Goal: Information Seeking & Learning: Find specific page/section

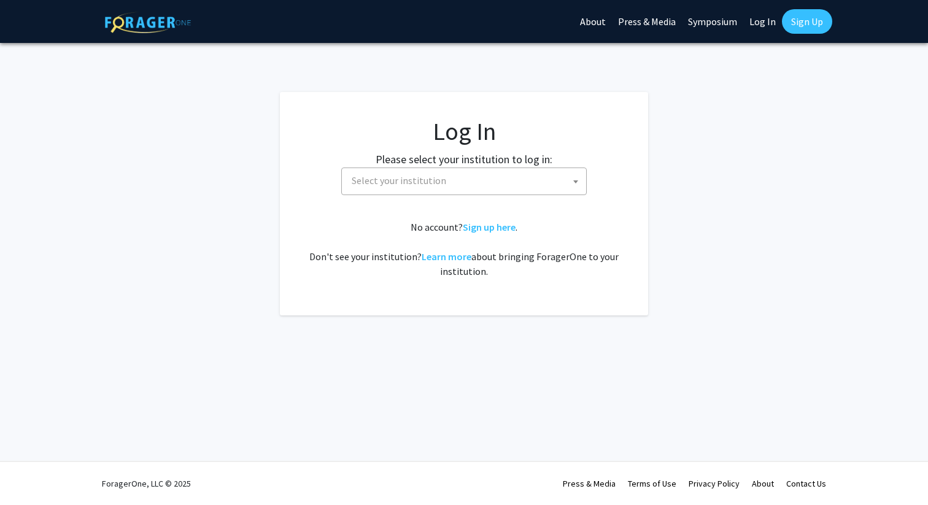
select select
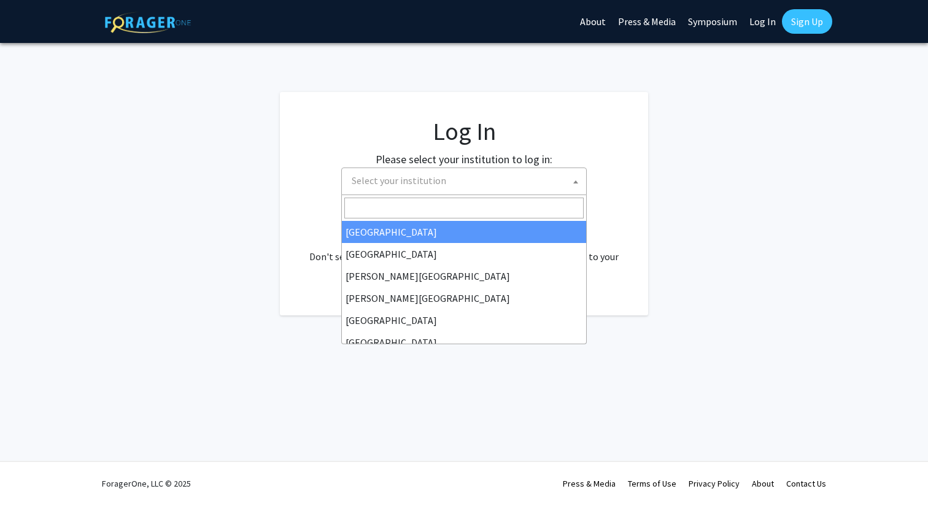
click at [363, 179] on span "Select your institution" at bounding box center [399, 180] width 95 height 12
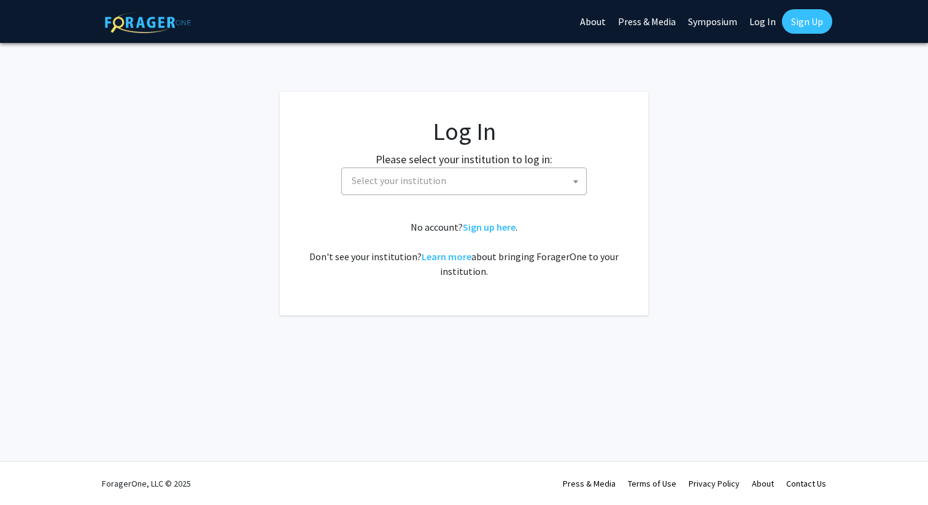
click at [764, 31] on link "Log In" at bounding box center [762, 21] width 39 height 43
click at [411, 183] on span "Select your institution" at bounding box center [399, 180] width 95 height 12
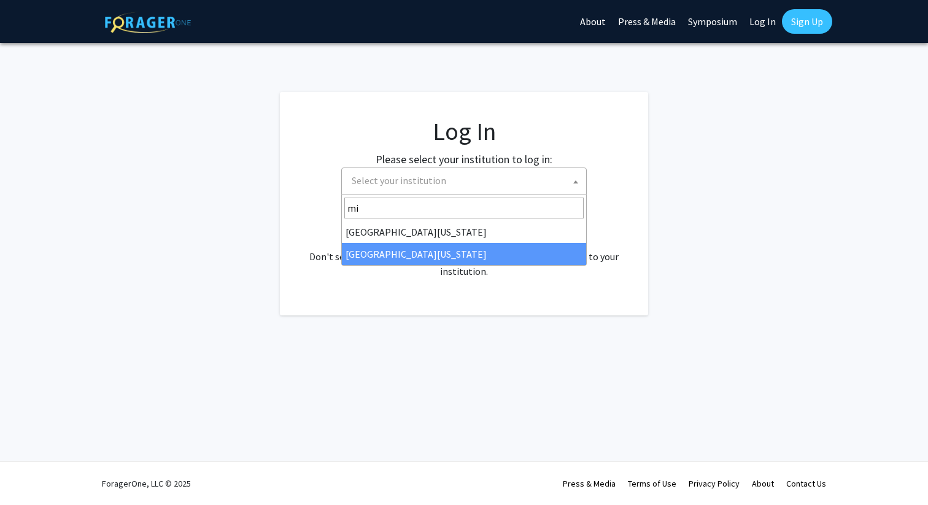
type input "mi"
select select "33"
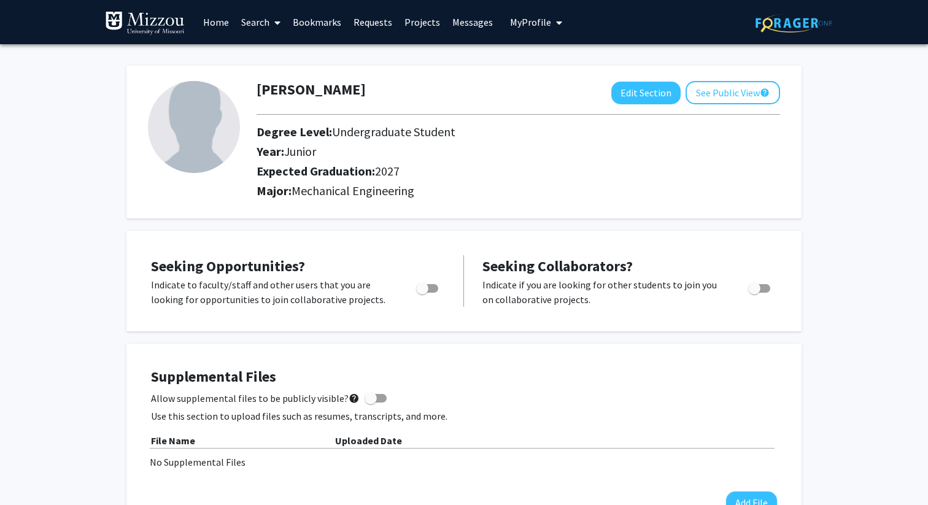
click at [530, 20] on span "My Profile" at bounding box center [530, 22] width 41 height 12
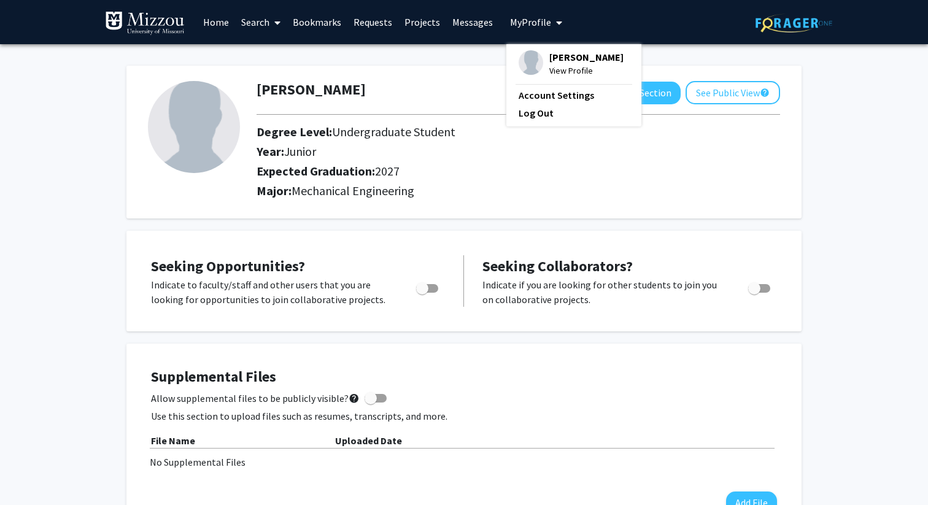
click at [446, 23] on link "Messages" at bounding box center [472, 22] width 53 height 43
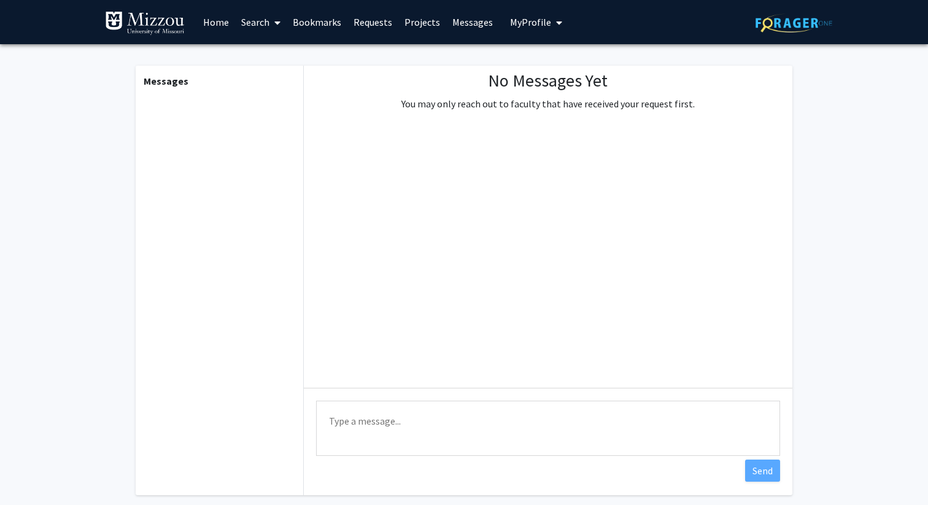
click at [419, 23] on link "Projects" at bounding box center [422, 22] width 48 height 43
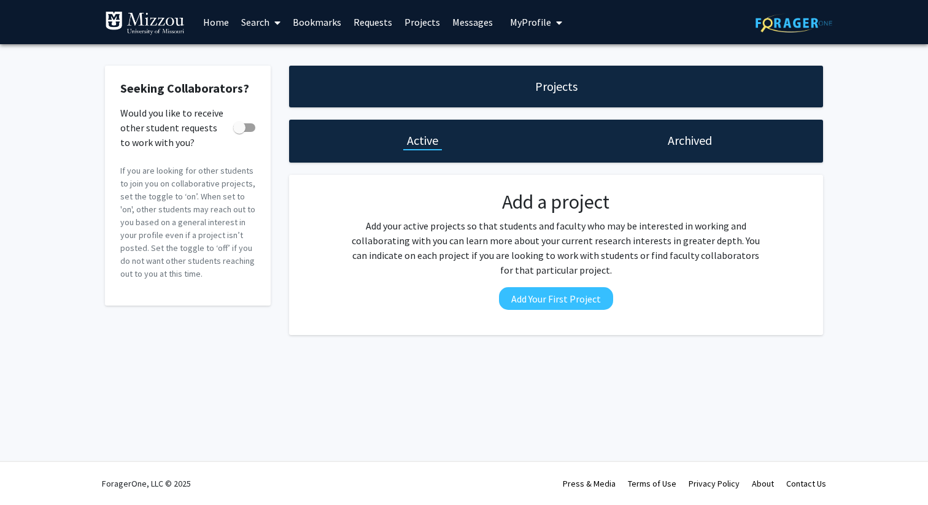
click at [374, 26] on link "Requests" at bounding box center [372, 22] width 51 height 43
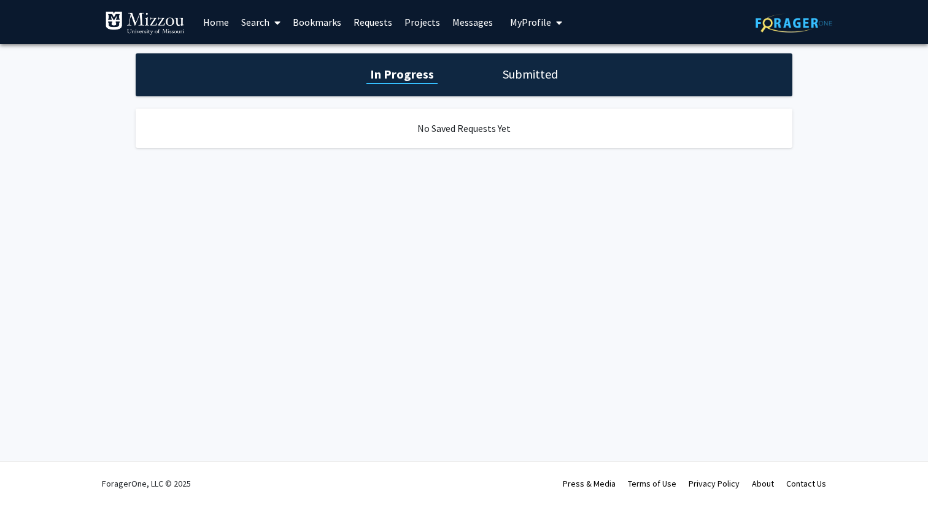
click at [325, 29] on link "Bookmarks" at bounding box center [317, 22] width 61 height 43
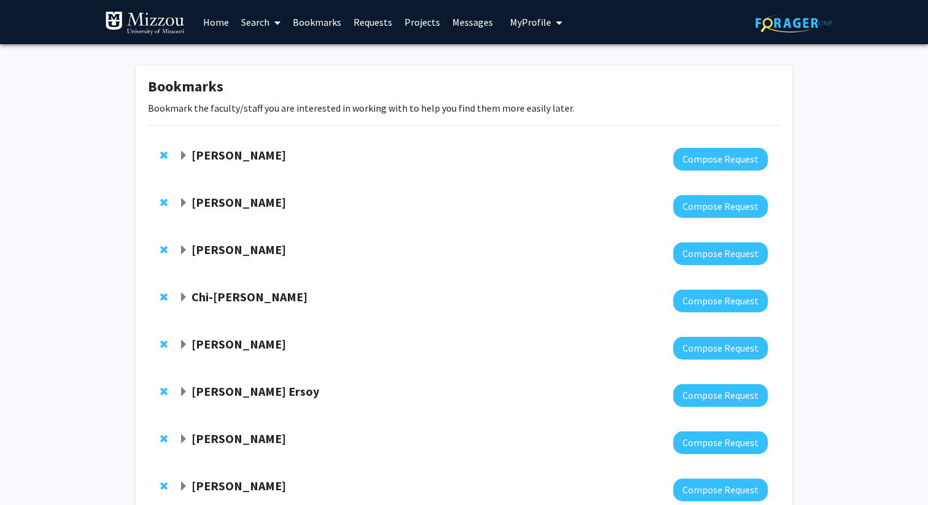
click at [263, 18] on link "Search" at bounding box center [261, 22] width 52 height 43
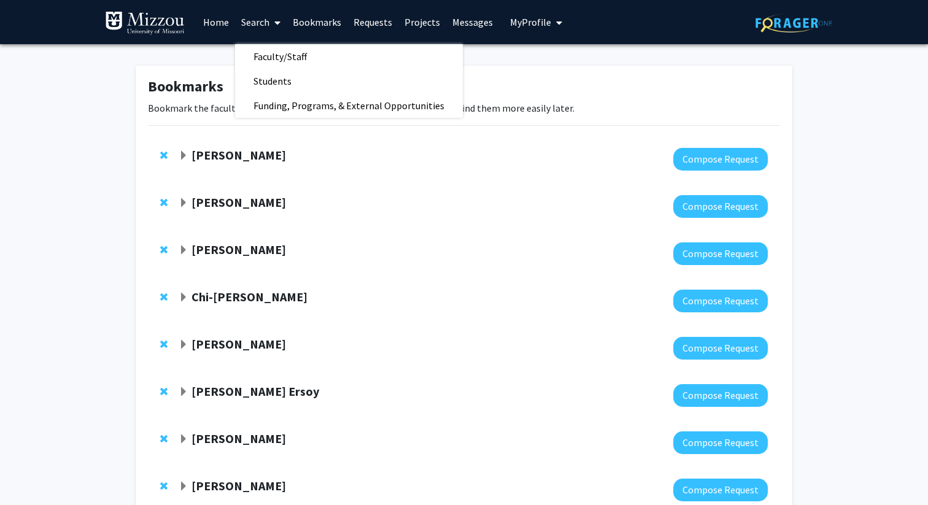
click at [225, 21] on link "Home" at bounding box center [216, 22] width 38 height 43
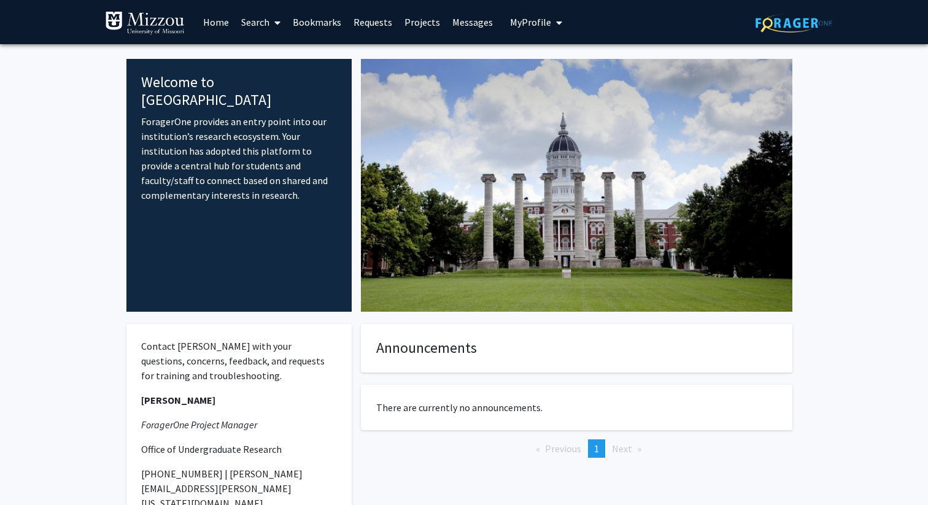
click at [257, 21] on link "Search" at bounding box center [261, 22] width 52 height 43
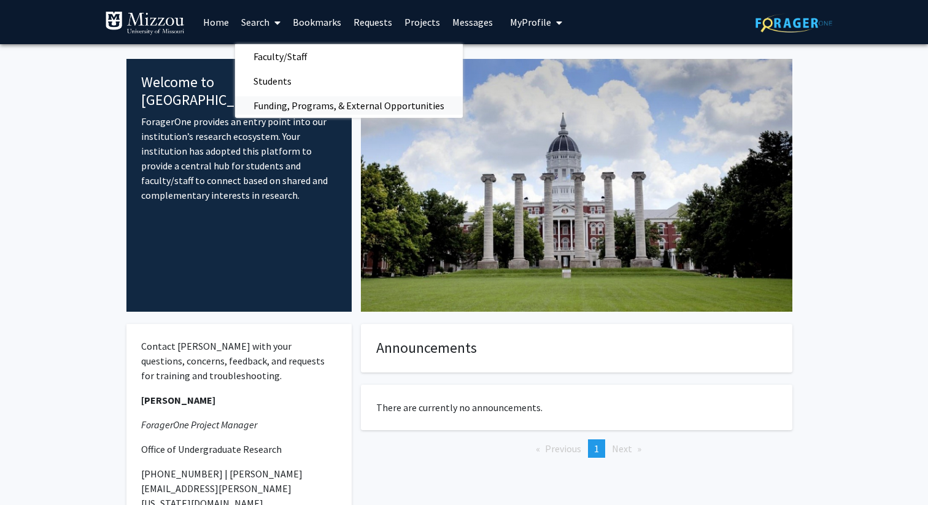
click at [292, 104] on span "Funding, Programs, & External Opportunities" at bounding box center [349, 105] width 228 height 25
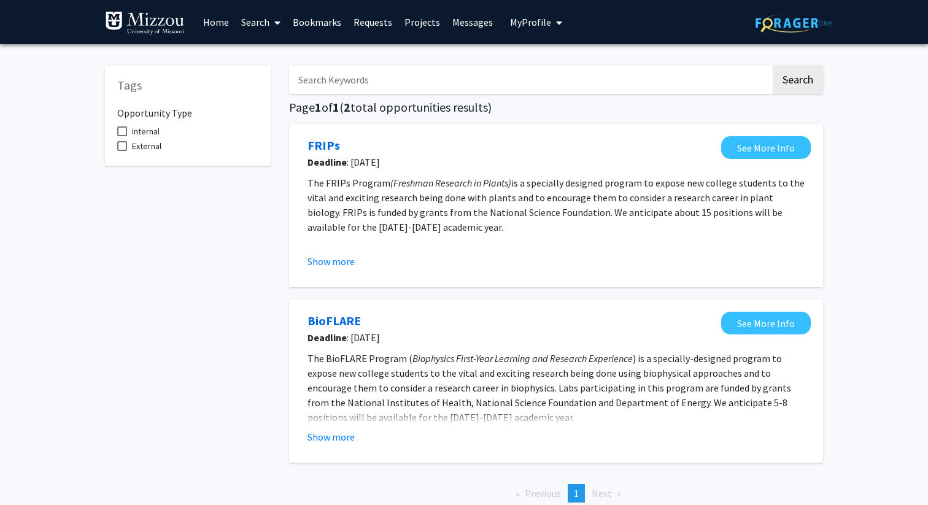
click at [222, 25] on link "Home" at bounding box center [216, 22] width 38 height 43
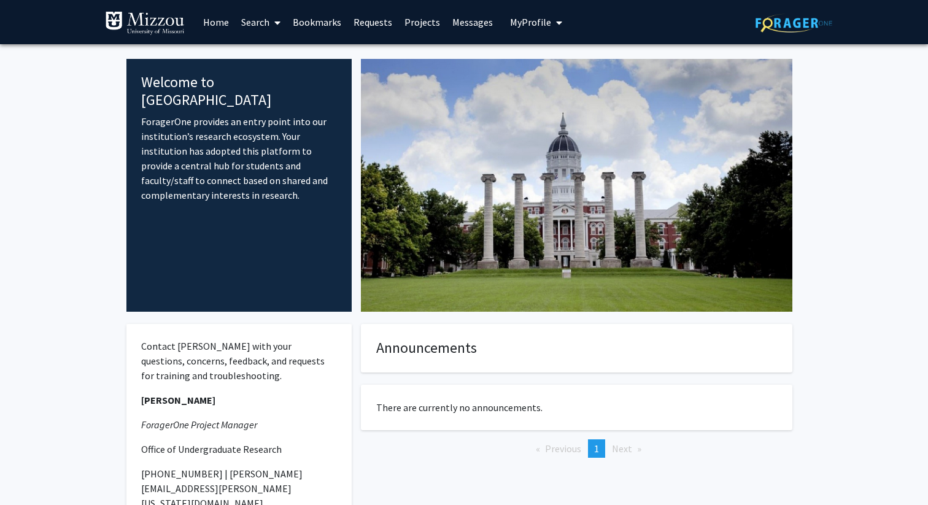
click at [274, 19] on span at bounding box center [274, 22] width 11 height 43
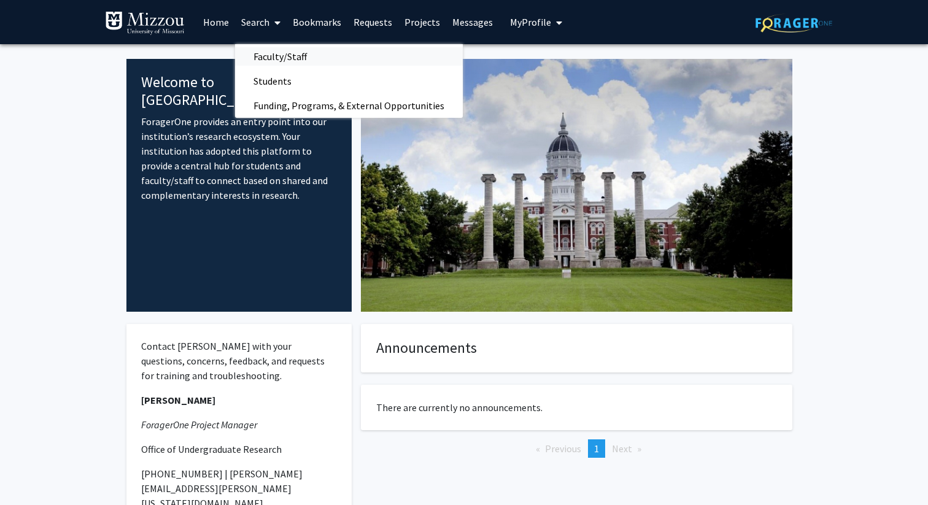
click at [306, 55] on span "Faculty/Staff" at bounding box center [280, 56] width 90 height 25
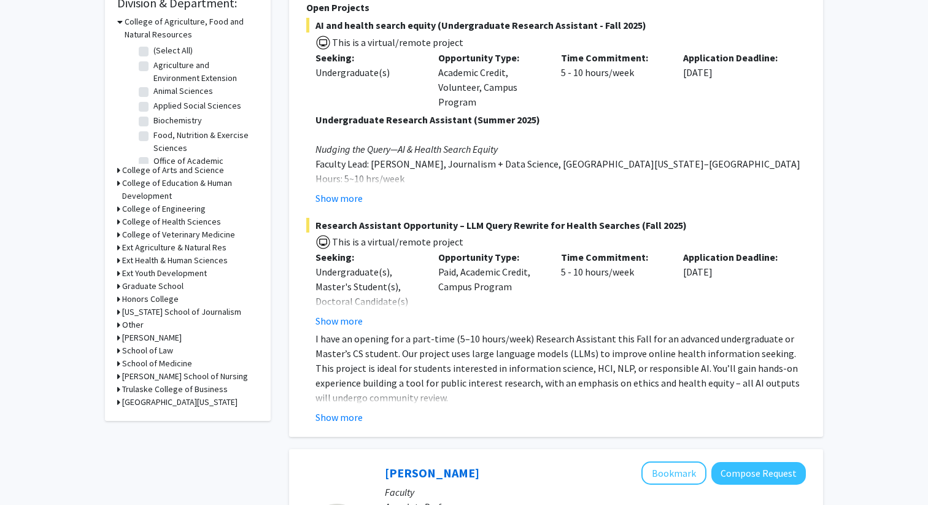
scroll to position [381, 0]
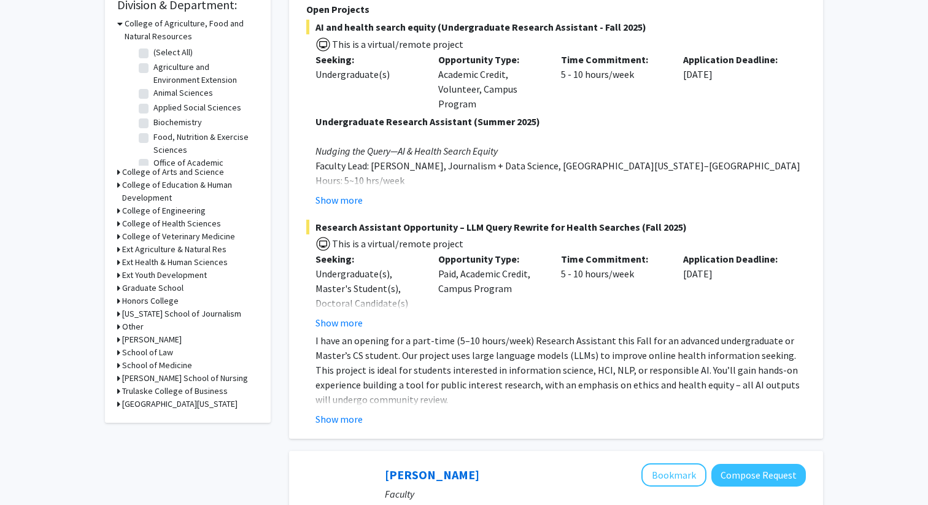
click at [196, 209] on h3 "College of Engineering" at bounding box center [163, 210] width 83 height 13
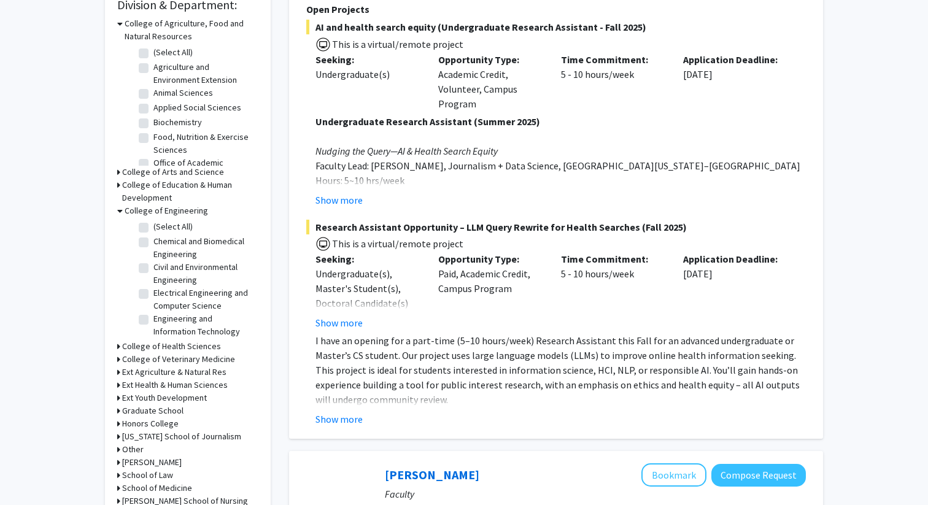
click at [177, 223] on label "(Select All)" at bounding box center [172, 226] width 39 height 13
click at [161, 223] on input "(Select All)" at bounding box center [157, 224] width 8 height 8
checkbox input "true"
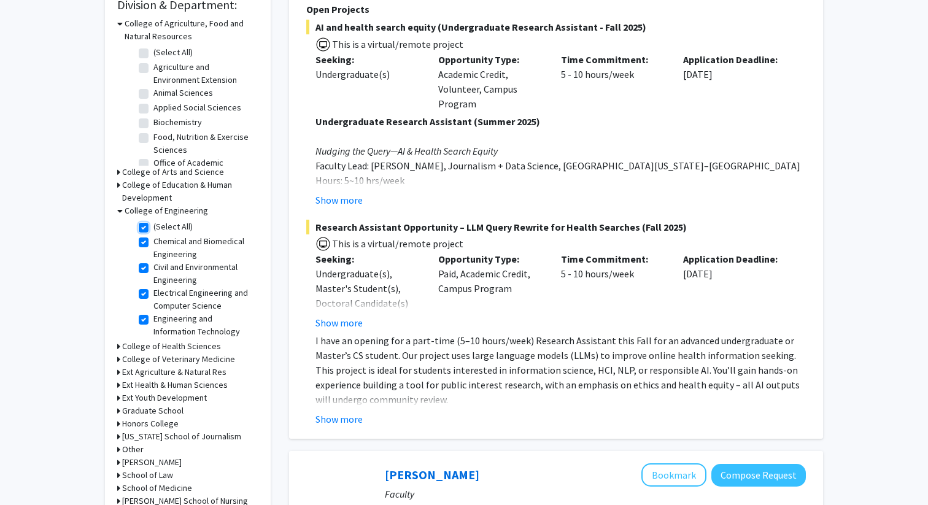
checkbox input "true"
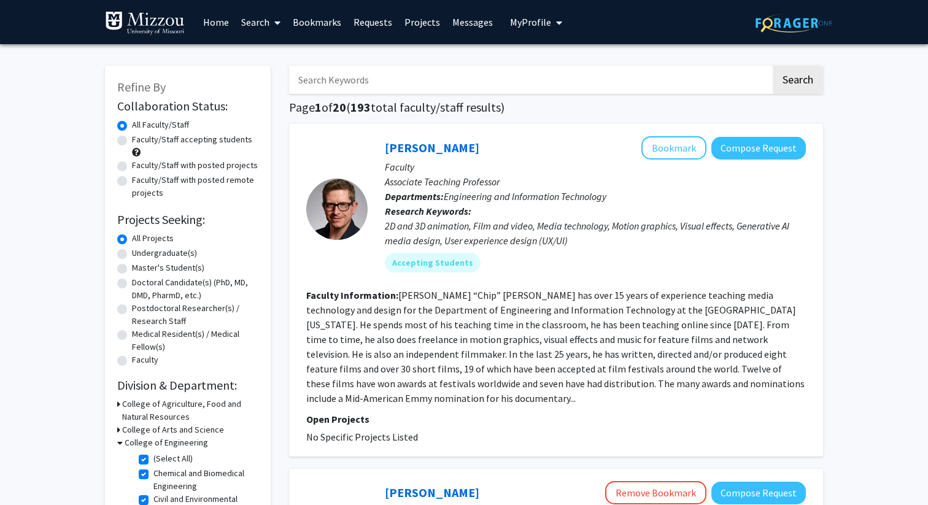
click at [354, 79] on input "Search Keywords" at bounding box center [530, 80] width 482 height 28
type input "[PERSON_NAME]"
click at [773, 66] on button "Search" at bounding box center [798, 80] width 50 height 28
checkbox input "false"
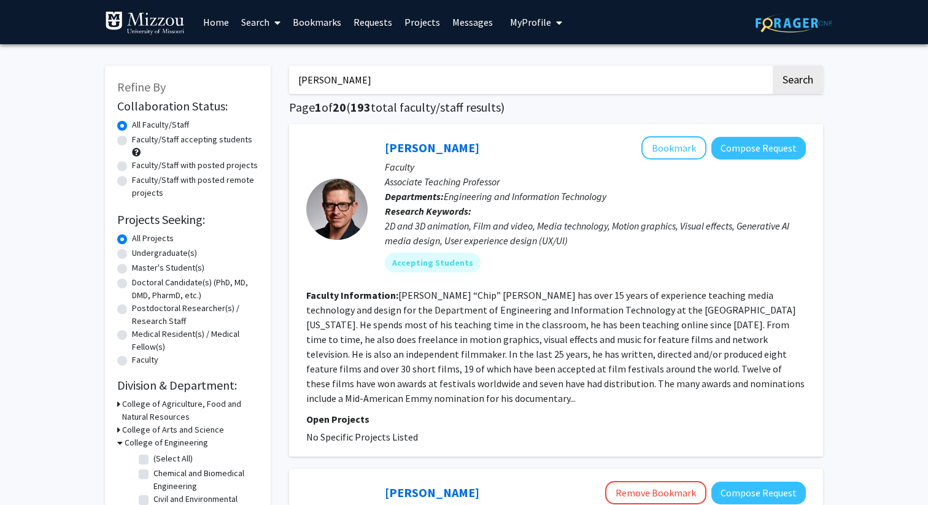
checkbox input "false"
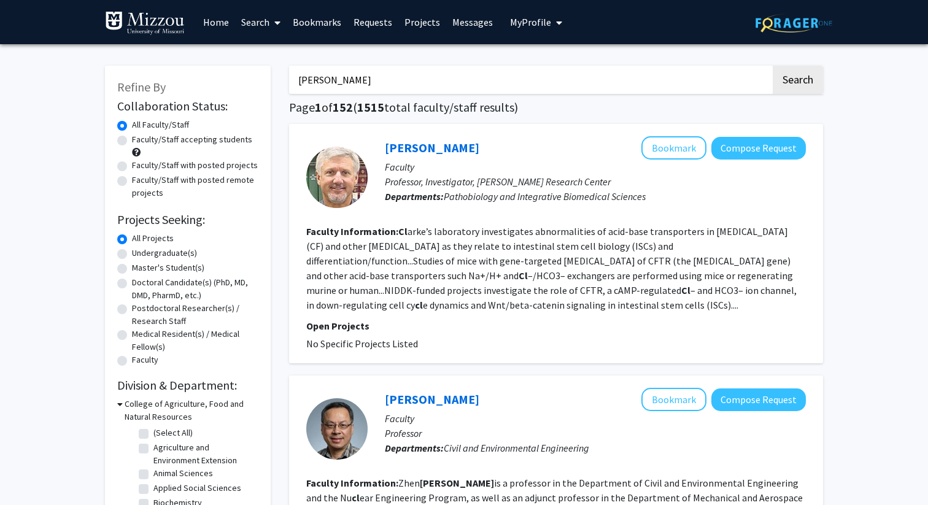
click at [301, 79] on input "[PERSON_NAME]" at bounding box center [530, 80] width 482 height 28
type input "[PERSON_NAME]"
click at [773, 66] on button "Search" at bounding box center [798, 80] width 50 height 28
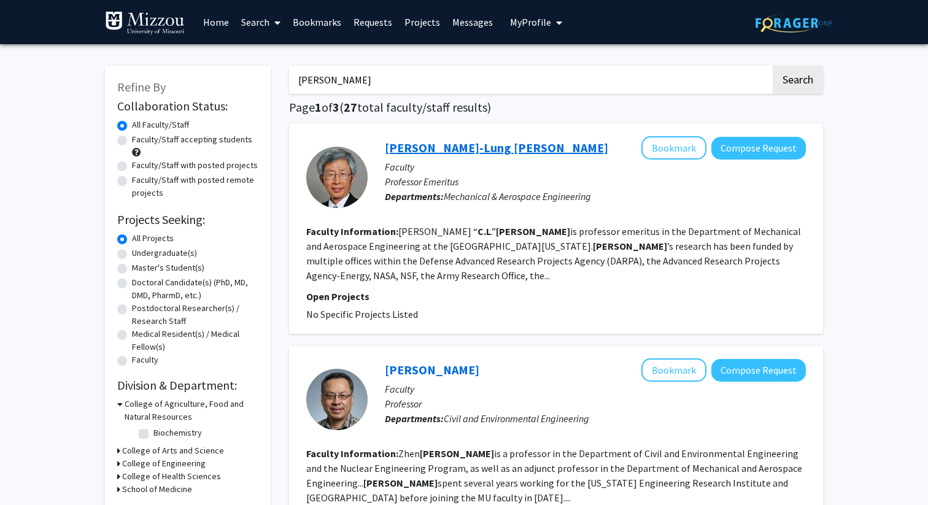
click at [423, 147] on link "[PERSON_NAME]-Lung [PERSON_NAME]" at bounding box center [496, 147] width 223 height 15
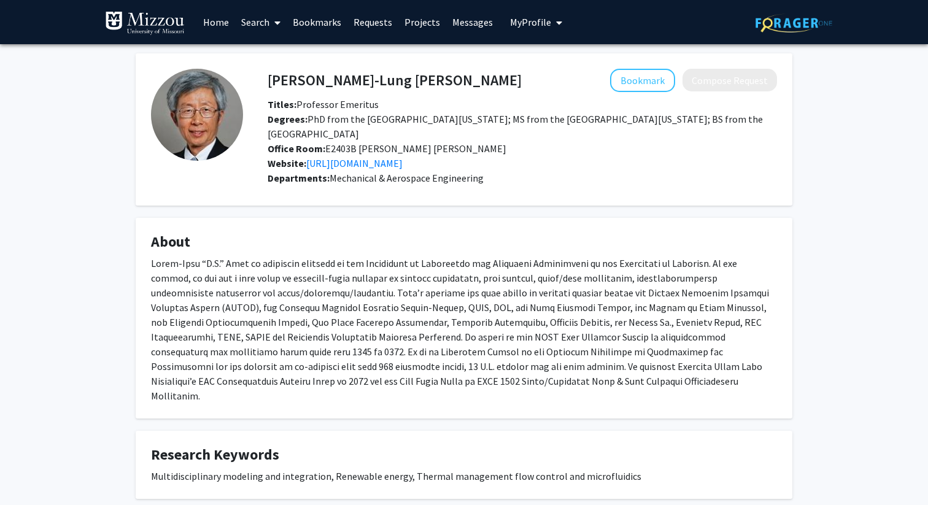
click at [241, 29] on link "Search" at bounding box center [261, 22] width 52 height 43
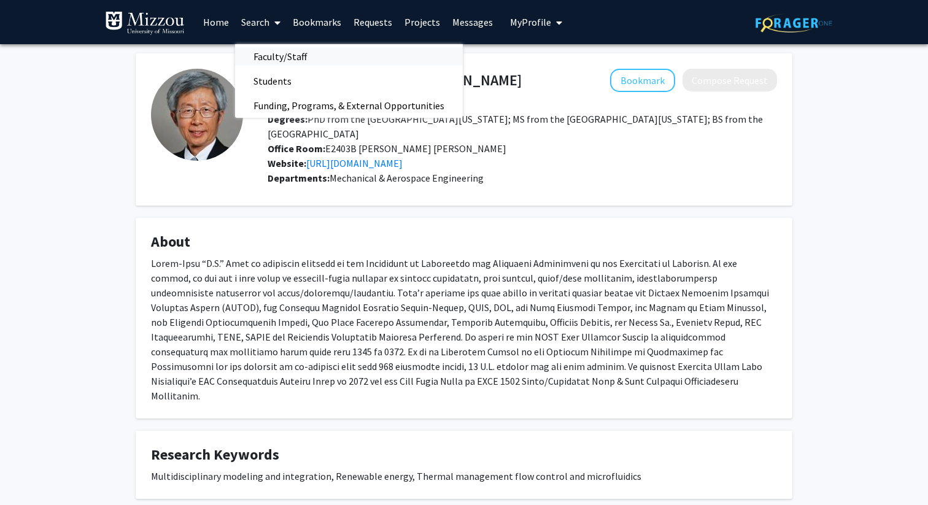
click at [269, 52] on span "Faculty/Staff" at bounding box center [280, 56] width 90 height 25
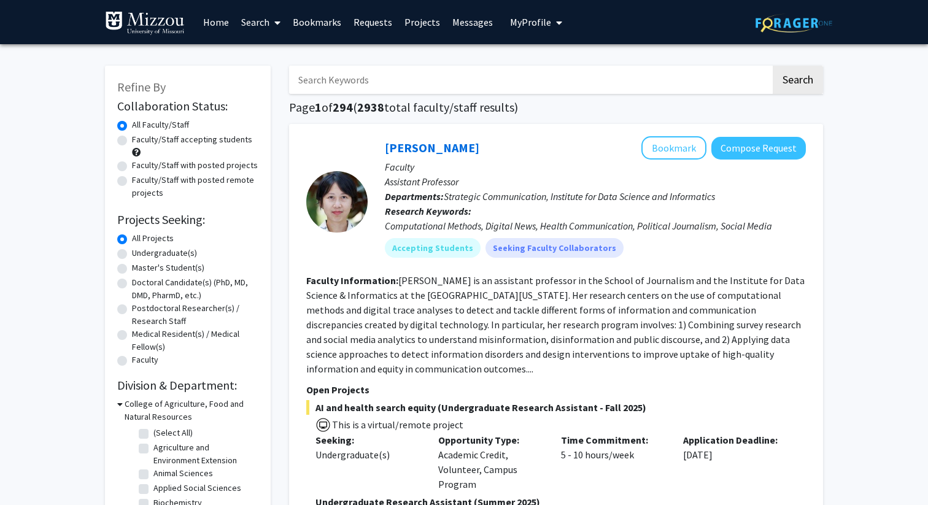
click at [407, 77] on input "Search Keywords" at bounding box center [530, 80] width 482 height 28
type input "[PERSON_NAME]"
click at [773, 66] on button "Search" at bounding box center [798, 80] width 50 height 28
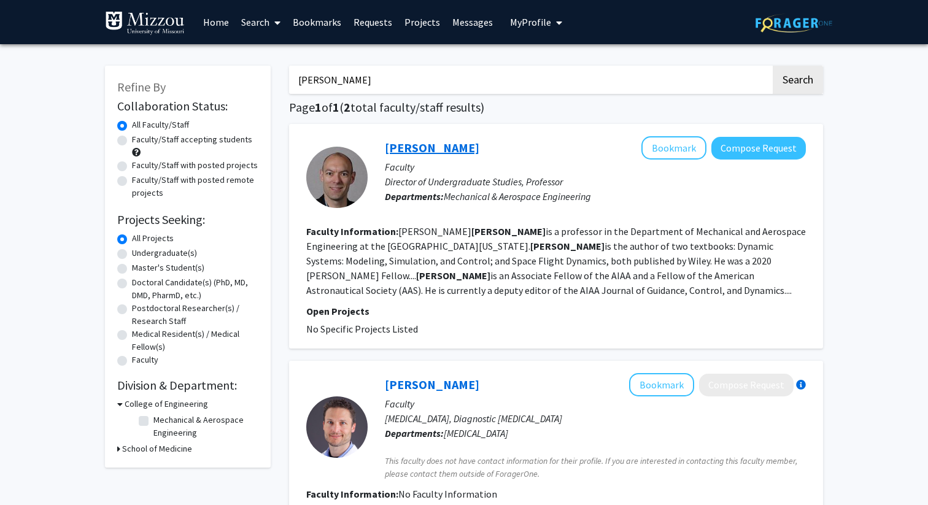
click at [434, 151] on link "[PERSON_NAME]" at bounding box center [432, 147] width 95 height 15
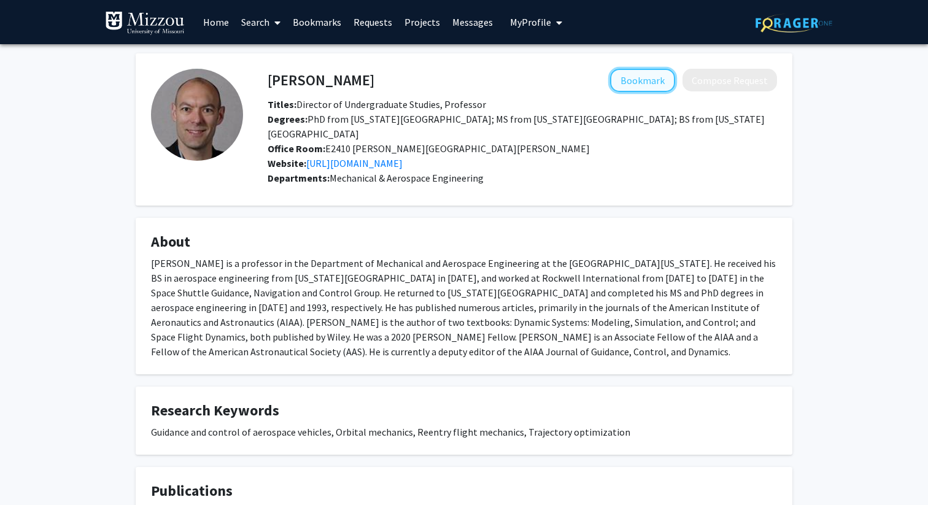
click at [619, 83] on button "Bookmark" at bounding box center [642, 80] width 65 height 23
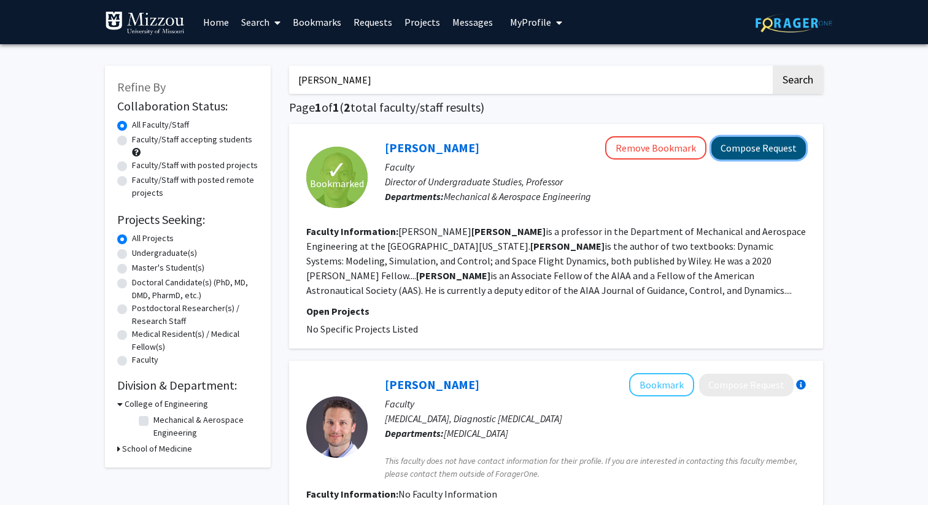
click at [753, 153] on button "Compose Request" at bounding box center [758, 148] width 95 height 23
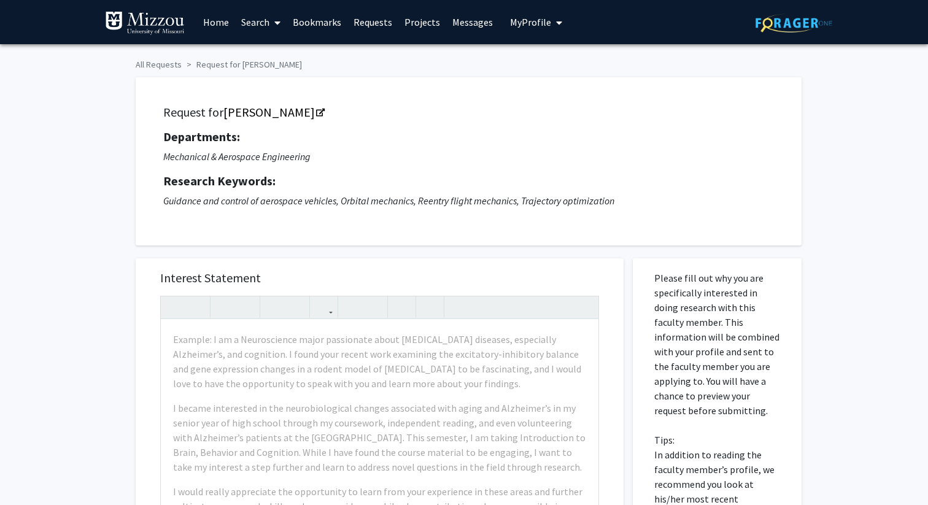
click at [269, 25] on link "Search" at bounding box center [261, 22] width 52 height 43
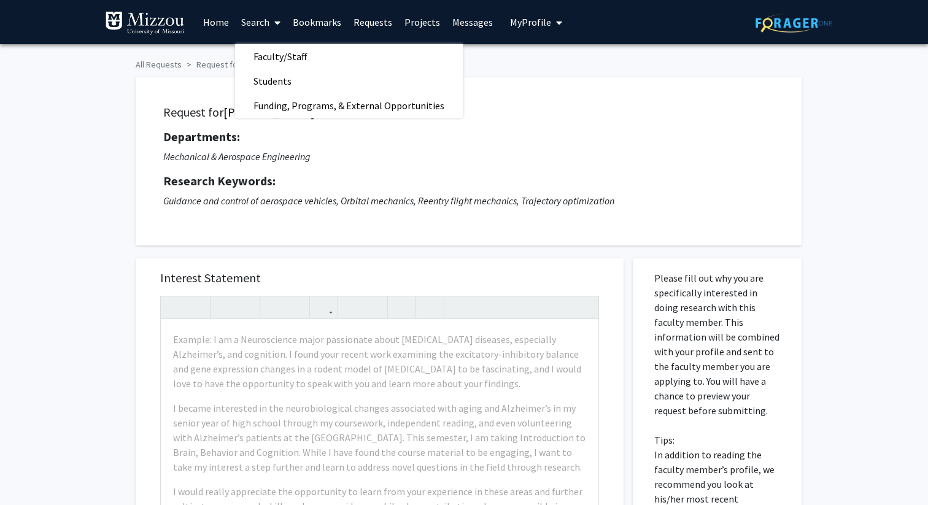
click at [311, 142] on h5 "Departments:" at bounding box center [468, 137] width 611 height 15
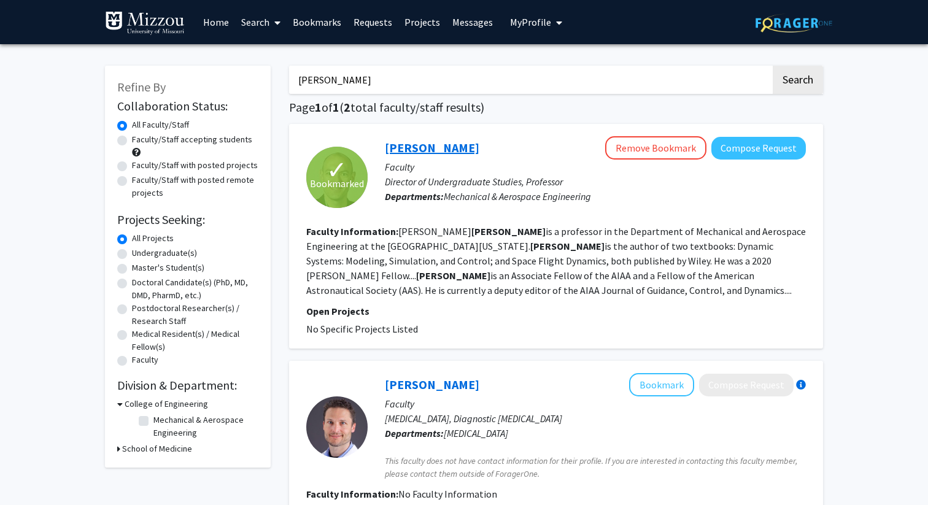
click at [418, 152] on link "[PERSON_NAME]" at bounding box center [432, 147] width 95 height 15
drag, startPoint x: 360, startPoint y: 85, endPoint x: 275, endPoint y: 90, distance: 84.9
click at [275, 90] on div "Refine By Collaboration Status: Collaboration Status All Faculty/Staff Collabor…" at bounding box center [464, 338] width 737 height 570
drag, startPoint x: 364, startPoint y: 80, endPoint x: 241, endPoint y: 73, distance: 123.6
click at [241, 73] on div "Refine By Collaboration Status: Collaboration Status All Faculty/Staff Collabor…" at bounding box center [464, 338] width 737 height 570
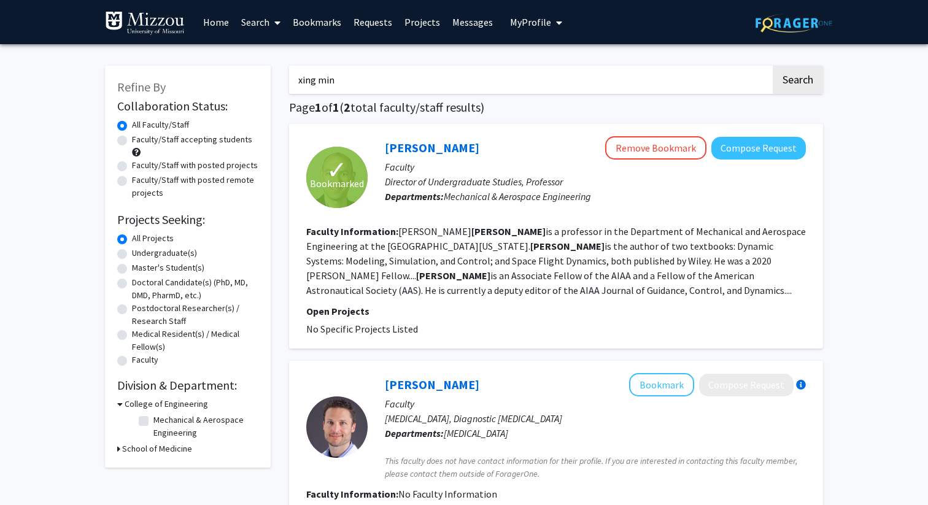
click at [773, 66] on button "Search" at bounding box center [798, 80] width 50 height 28
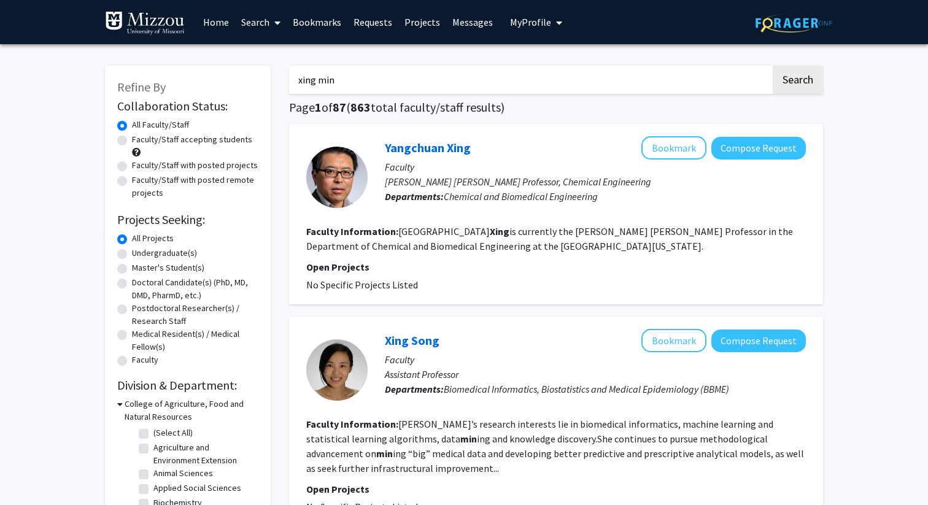
drag, startPoint x: 349, startPoint y: 77, endPoint x: 280, endPoint y: 76, distance: 68.8
type input "[PERSON_NAME]"
click at [773, 66] on button "Search" at bounding box center [798, 80] width 50 height 28
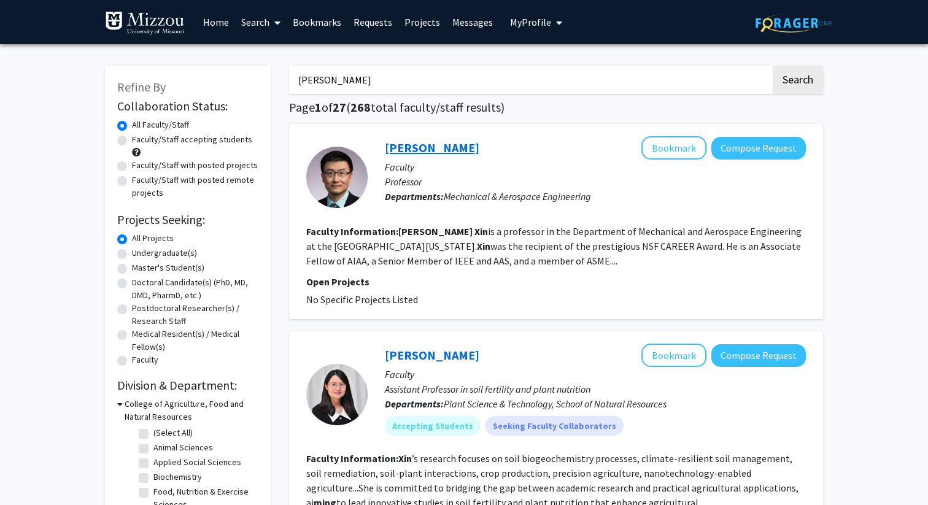
click at [389, 148] on link "[PERSON_NAME]" at bounding box center [432, 147] width 95 height 15
click at [420, 151] on link "[PERSON_NAME]" at bounding box center [432, 147] width 95 height 15
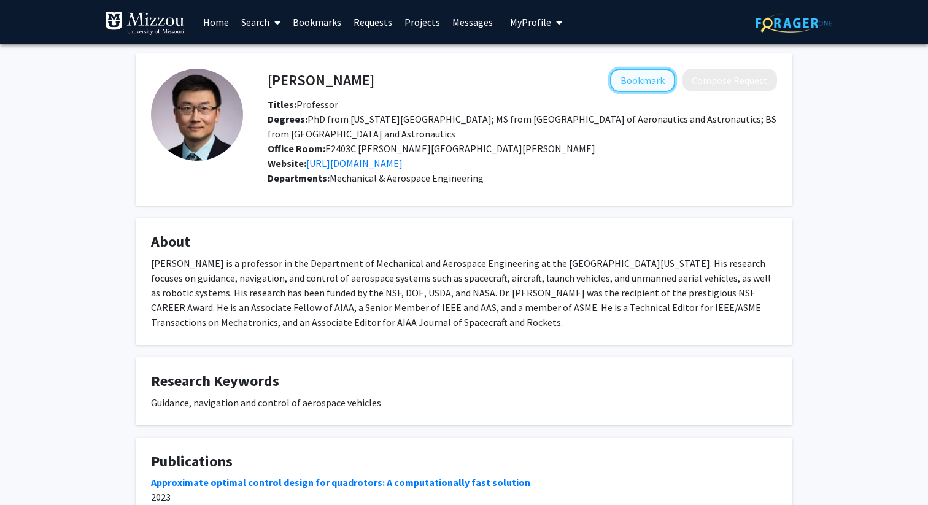
click at [635, 76] on button "Bookmark" at bounding box center [642, 80] width 65 height 23
click at [269, 15] on link "Search" at bounding box center [261, 22] width 52 height 43
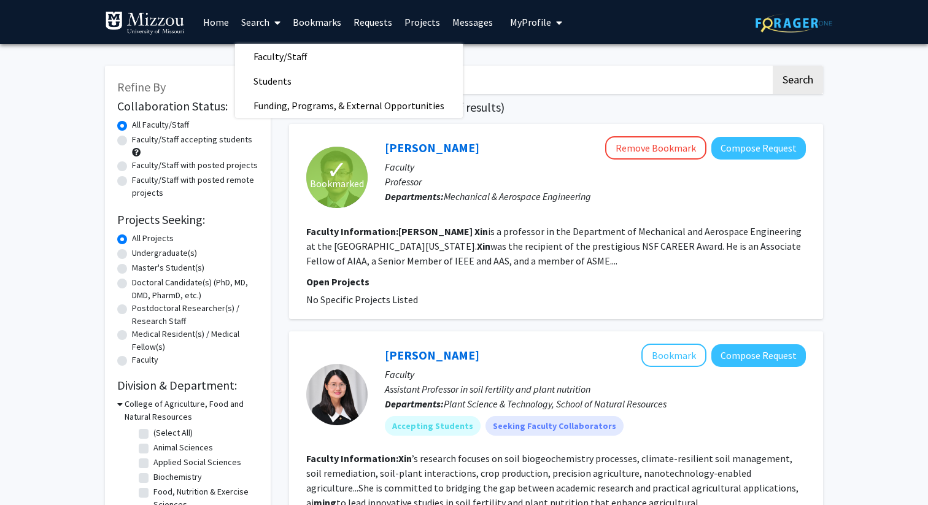
click at [537, 93] on input "[PERSON_NAME]" at bounding box center [530, 80] width 482 height 28
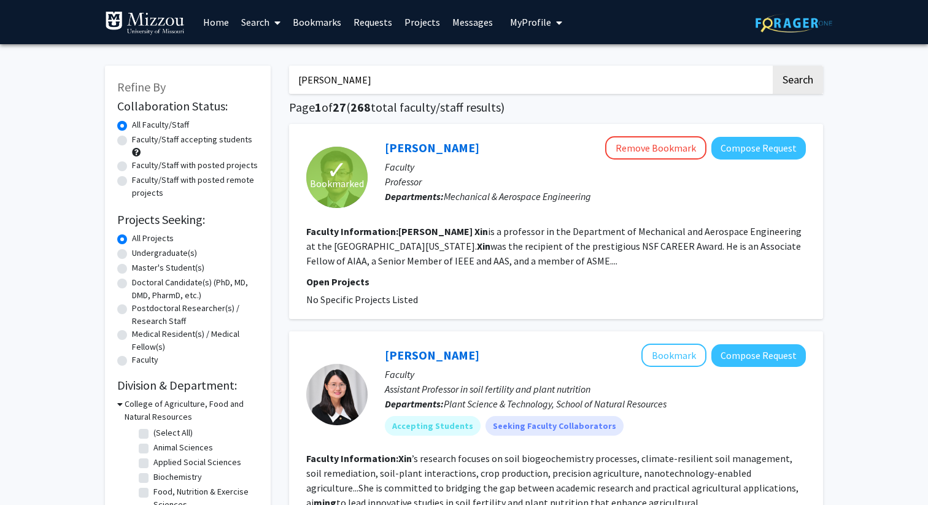
drag, startPoint x: 536, startPoint y: 93, endPoint x: 328, endPoint y: 68, distance: 208.9
click at [328, 68] on input "[PERSON_NAME]" at bounding box center [530, 80] width 482 height 28
type input "[PERSON_NAME]"
click at [773, 66] on button "Search" at bounding box center [798, 80] width 50 height 28
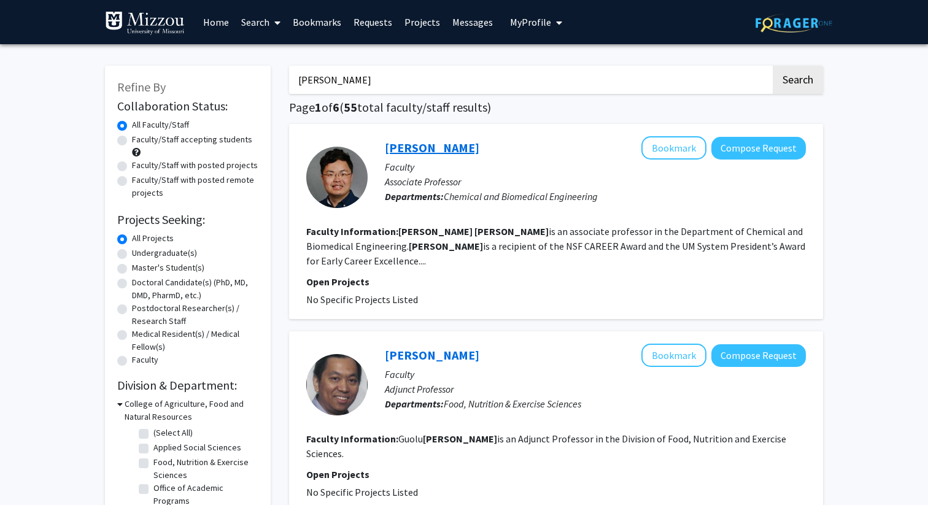
click at [401, 144] on link "[PERSON_NAME]" at bounding box center [432, 147] width 95 height 15
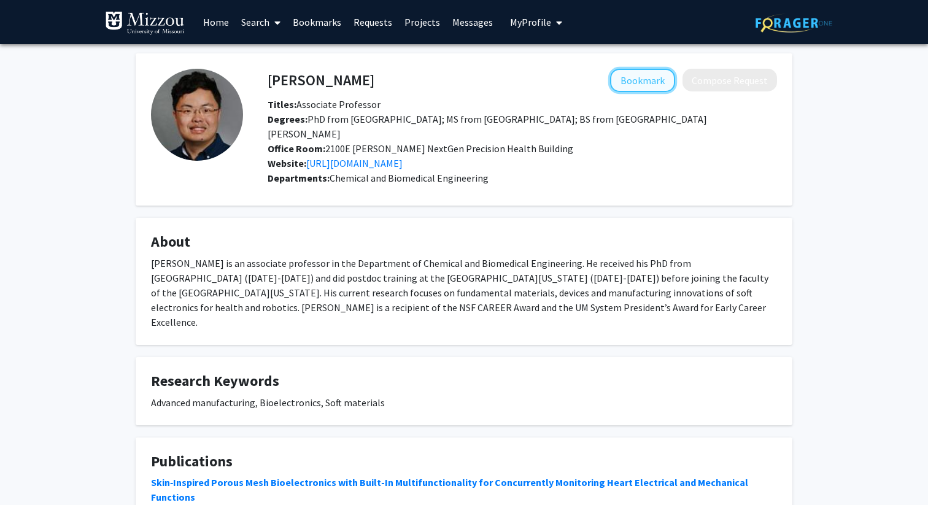
click at [631, 90] on button "Bookmark" at bounding box center [642, 80] width 65 height 23
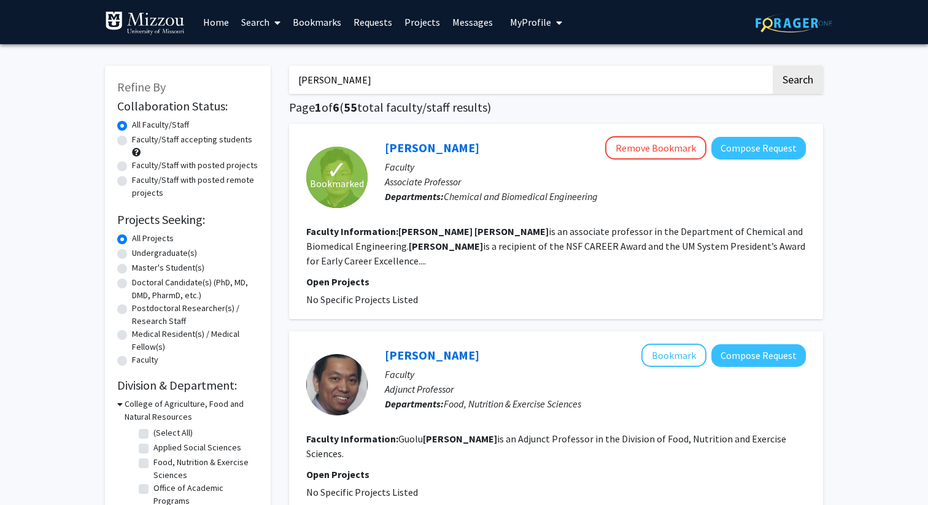
drag, startPoint x: 348, startPoint y: 81, endPoint x: 228, endPoint y: 76, distance: 119.8
type input "[PERSON_NAME]"
click at [773, 66] on button "Search" at bounding box center [798, 80] width 50 height 28
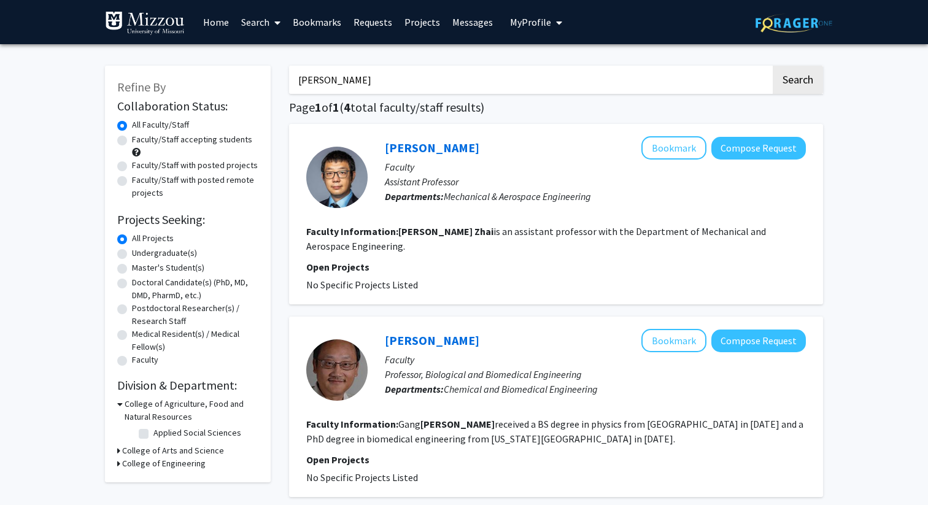
click at [384, 144] on div "[PERSON_NAME] Bookmark Compose Request Faculty Assistant Professor Departments:…" at bounding box center [587, 177] width 438 height 82
click at [393, 145] on link "[PERSON_NAME]" at bounding box center [432, 147] width 95 height 15
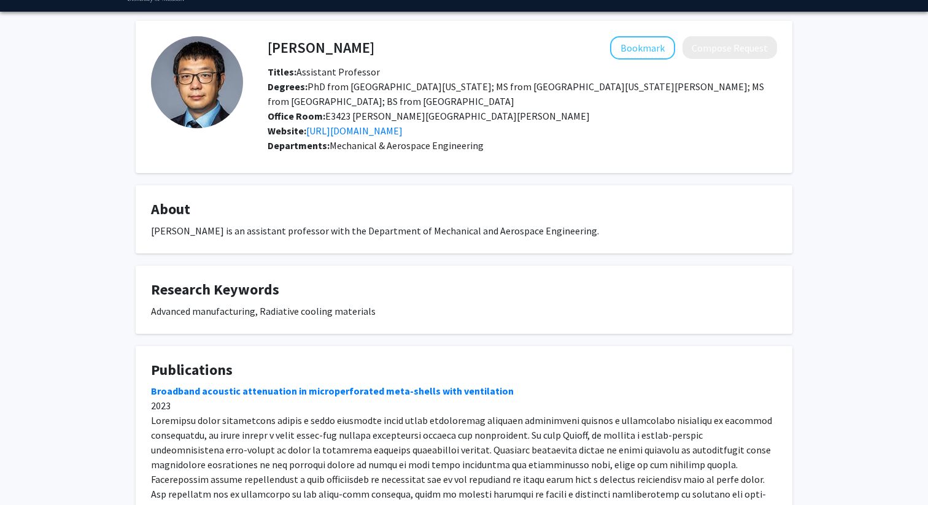
scroll to position [31, 0]
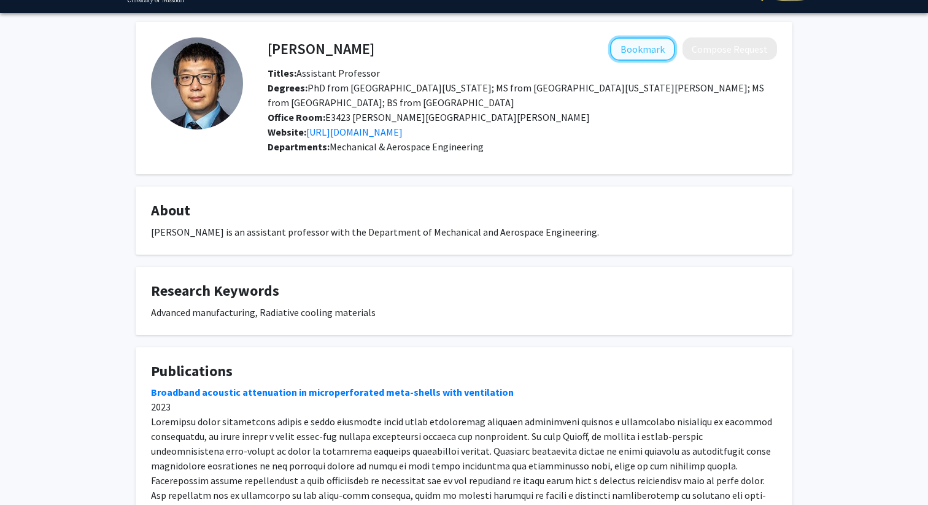
click at [622, 47] on button "Bookmark" at bounding box center [642, 48] width 65 height 23
